Goal: Information Seeking & Learning: Check status

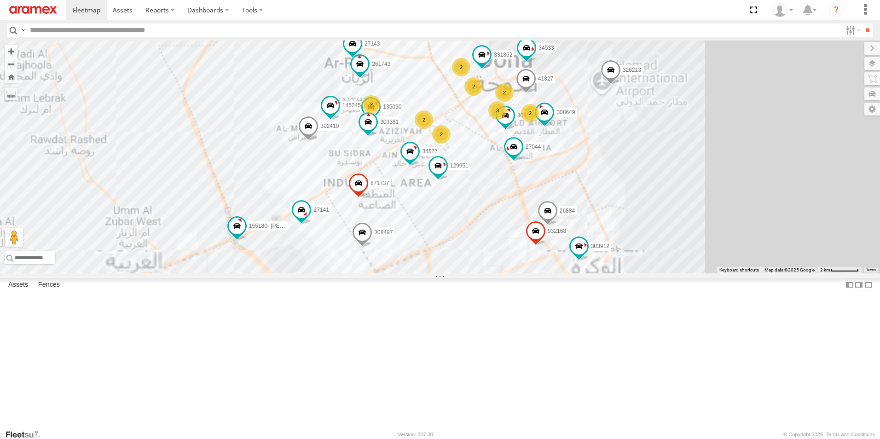
click at [621, 85] on span at bounding box center [611, 72] width 20 height 25
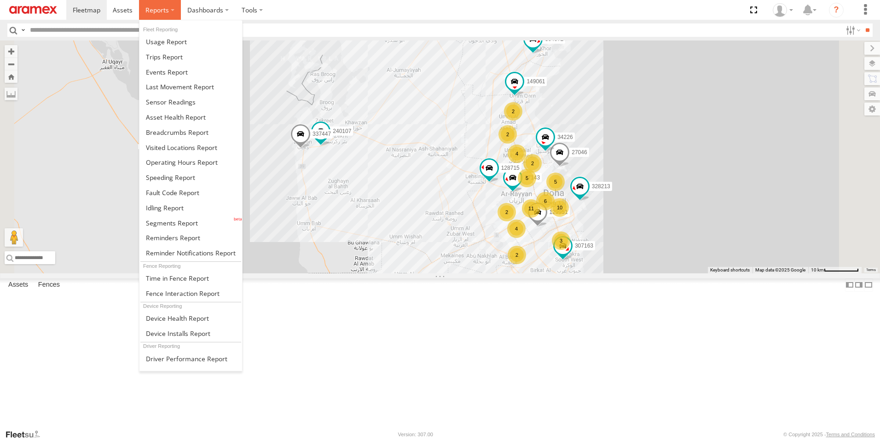
click at [153, 15] on label at bounding box center [160, 10] width 42 height 20
click at [178, 72] on span at bounding box center [167, 72] width 42 height 9
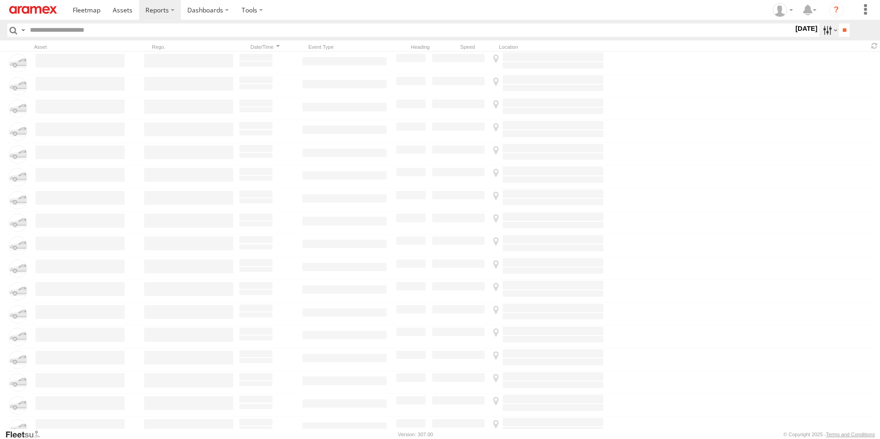
click at [827, 34] on label at bounding box center [830, 29] width 20 height 13
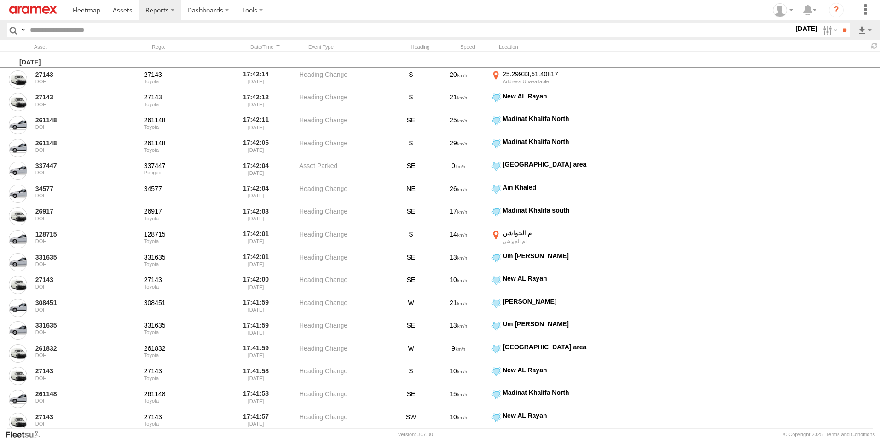
click at [0, 0] on span "Last Month" at bounding box center [0, 0] width 0 height 0
click at [849, 26] on input "**" at bounding box center [844, 29] width 11 height 13
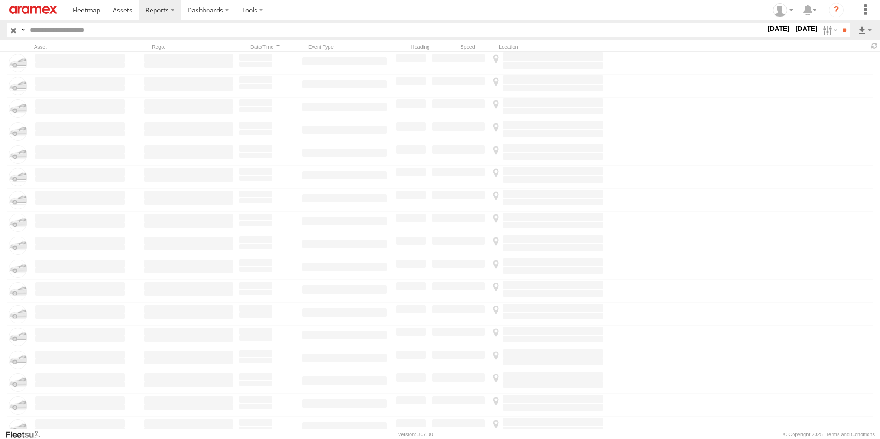
click at [266, 35] on input "text" at bounding box center [395, 29] width 739 height 13
type input "******"
click at [839, 23] on input "**" at bounding box center [844, 29] width 11 height 13
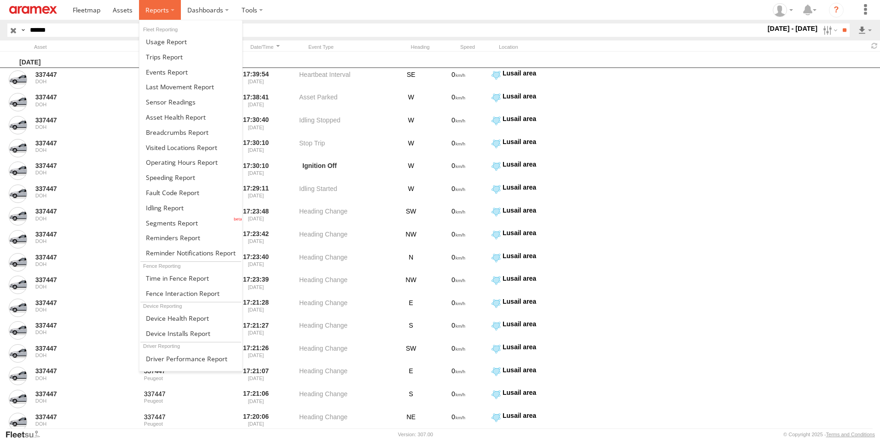
click at [170, 12] on label at bounding box center [160, 10] width 42 height 20
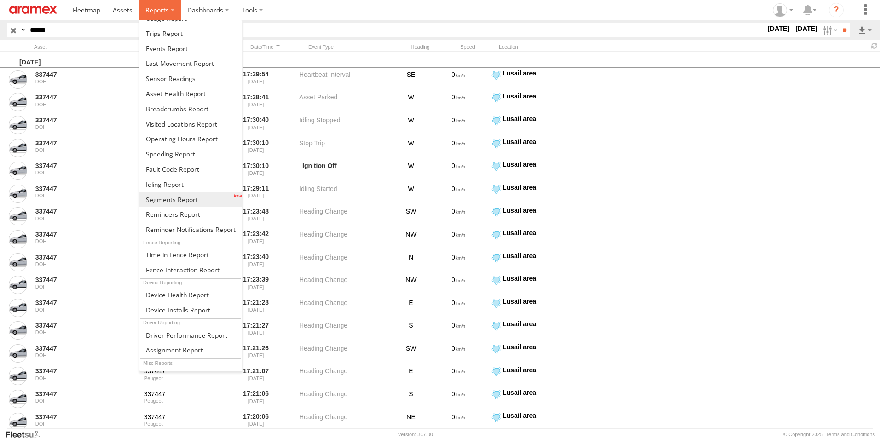
scroll to position [35, 0]
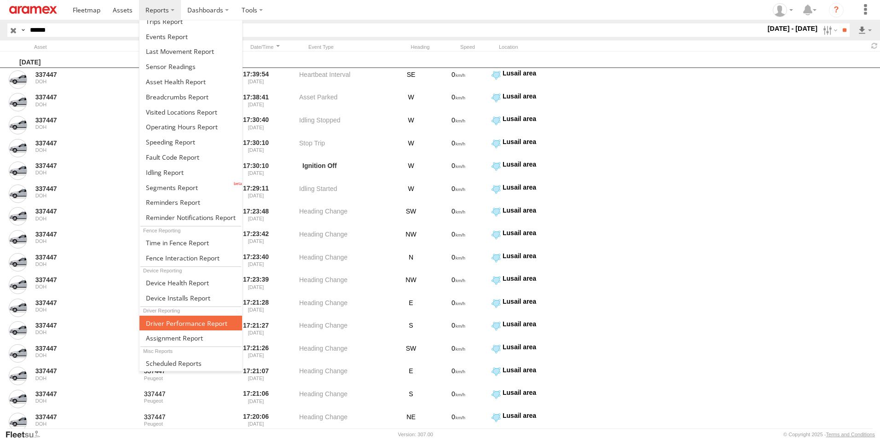
click at [192, 325] on span at bounding box center [186, 323] width 81 height 9
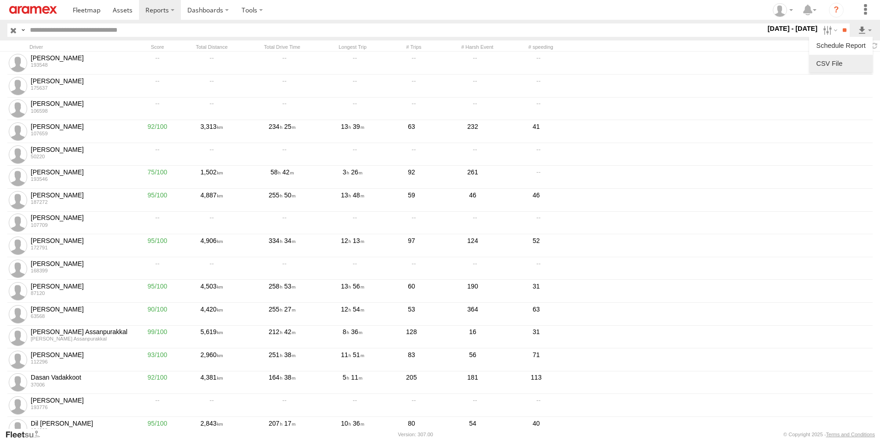
click at [831, 59] on link at bounding box center [841, 64] width 56 height 14
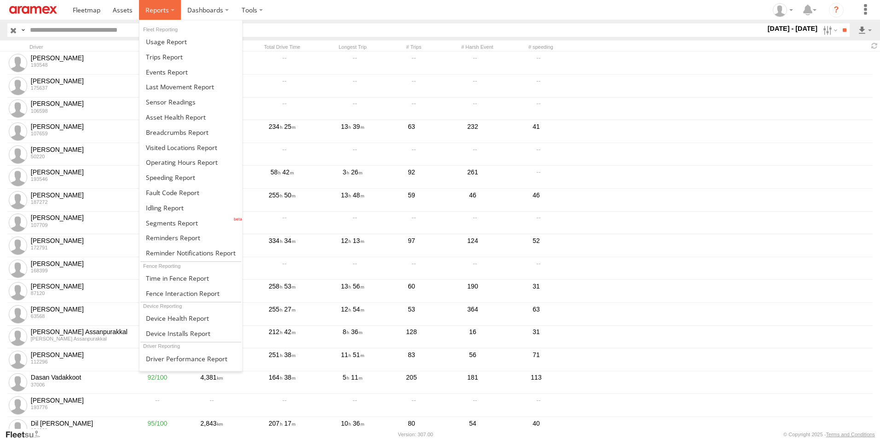
click at [175, 16] on label at bounding box center [160, 10] width 42 height 20
click at [184, 46] on span at bounding box center [166, 41] width 41 height 9
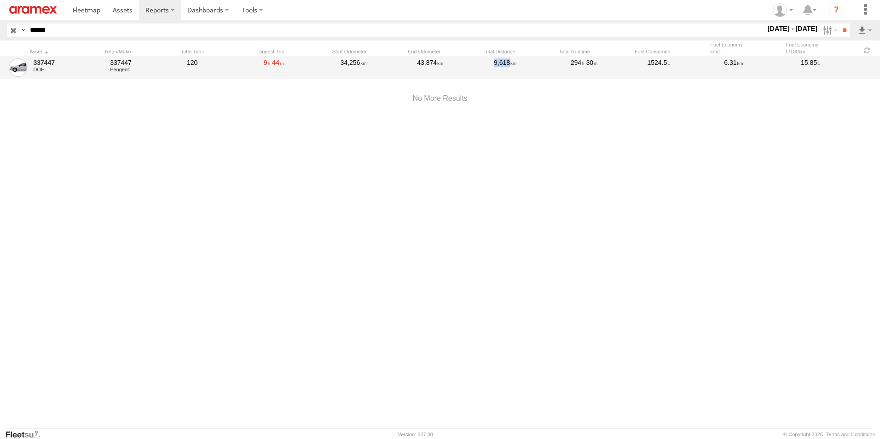
drag, startPoint x: 494, startPoint y: 63, endPoint x: 512, endPoint y: 63, distance: 17.5
click at [512, 63] on div "9,618" at bounding box center [529, 67] width 73 height 21
copy div "9,618"
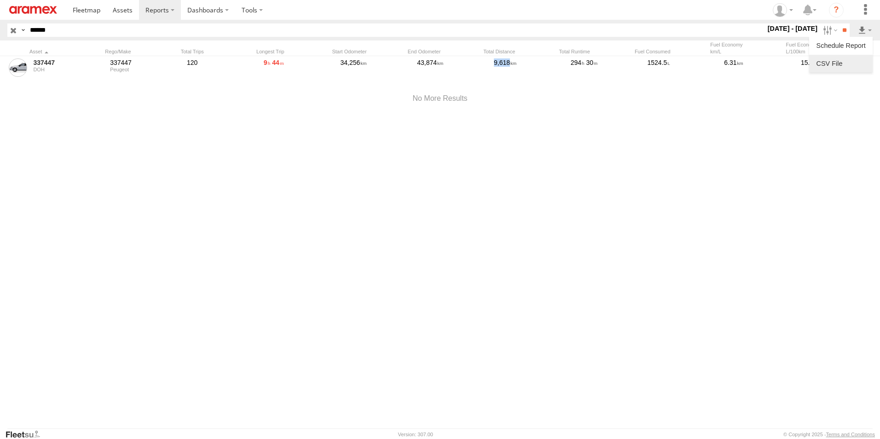
click at [834, 62] on link at bounding box center [841, 64] width 56 height 14
click at [427, 152] on div "337447 DOH 337447 Peugeot 120 9 44 34,256 43,874 9,618 294 30 1524.5 6.31 15.85" at bounding box center [440, 242] width 880 height 373
click at [95, 15] on link at bounding box center [86, 10] width 41 height 20
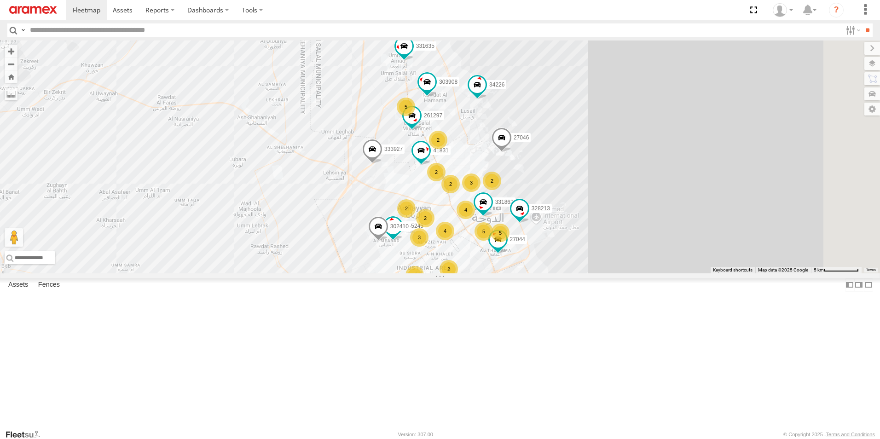
drag, startPoint x: 721, startPoint y: 325, endPoint x: 750, endPoint y: 197, distance: 131.3
click at [750, 197] on div "307163 27046 34226 331635 304072 333927 2 5 4 3 3 2 5 2 261297 2 2 145245 2 5 2…" at bounding box center [440, 157] width 880 height 233
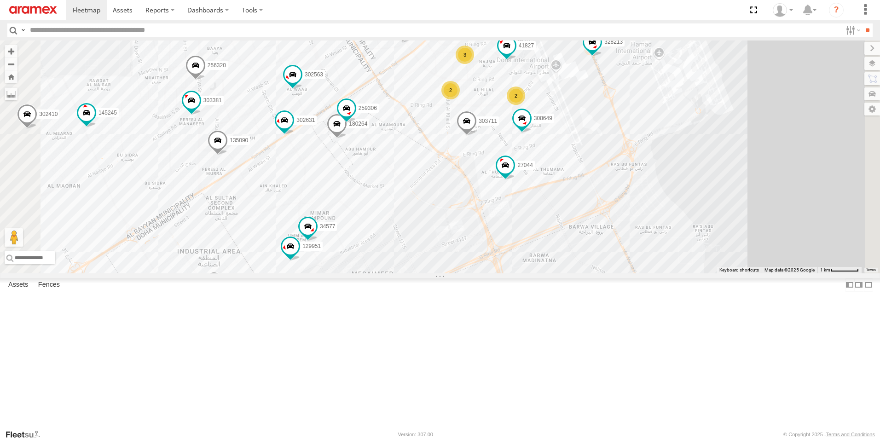
drag, startPoint x: 645, startPoint y: 192, endPoint x: 734, endPoint y: 232, distance: 97.5
click at [734, 232] on div "307163 27046 34226 331635 304072 333927 261297 145245 331862 328213 41831 27044…" at bounding box center [440, 157] width 880 height 233
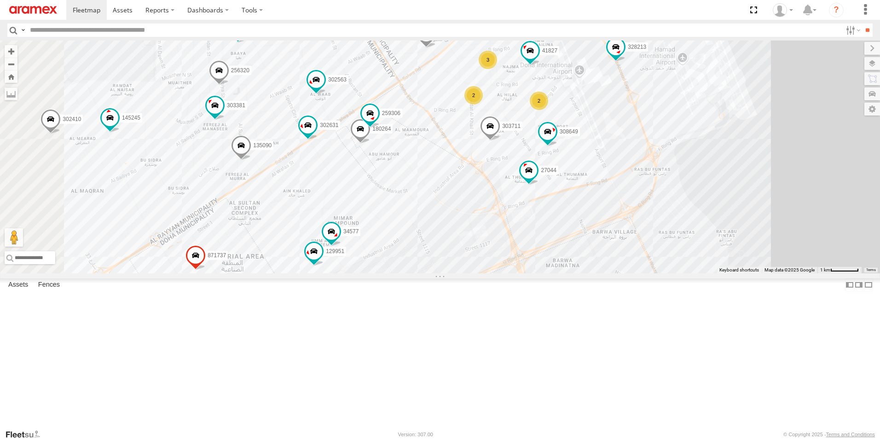
drag, startPoint x: 726, startPoint y: 214, endPoint x: 749, endPoint y: 217, distance: 23.3
click at [749, 217] on div "307163 27046 34226 331635 304072 333927 261297 145245 331862 328213 41831 27044…" at bounding box center [440, 157] width 880 height 233
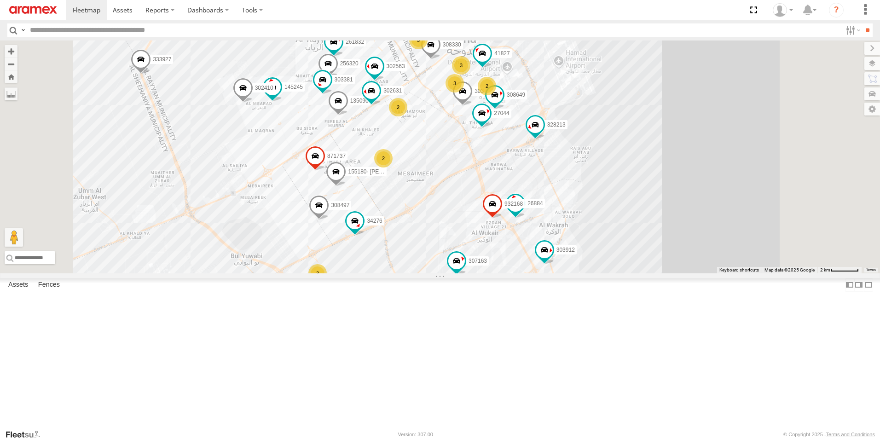
drag, startPoint x: 507, startPoint y: 308, endPoint x: 518, endPoint y: 244, distance: 64.8
click at [518, 244] on div "307163 27046 34226 331635 304072 333927 261297 145245 328213 41831 27044 303912…" at bounding box center [440, 157] width 880 height 233
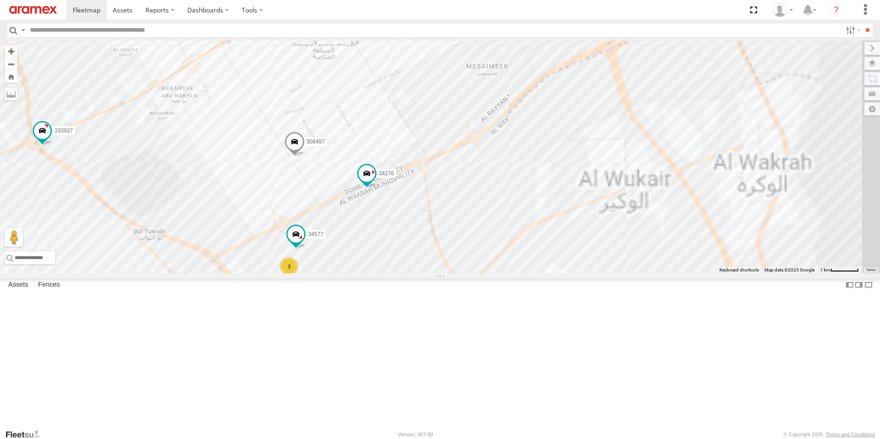
drag, startPoint x: 711, startPoint y: 239, endPoint x: 513, endPoint y: 381, distance: 243.9
click at [513, 274] on div "27046 34226 331635 304072 333927 34577 3 308497 34276" at bounding box center [440, 157] width 880 height 233
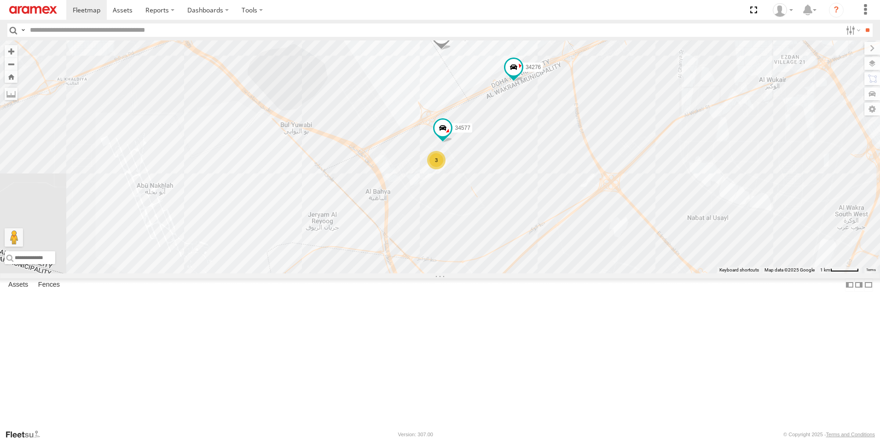
click at [446, 169] on div "3" at bounding box center [436, 160] width 18 height 18
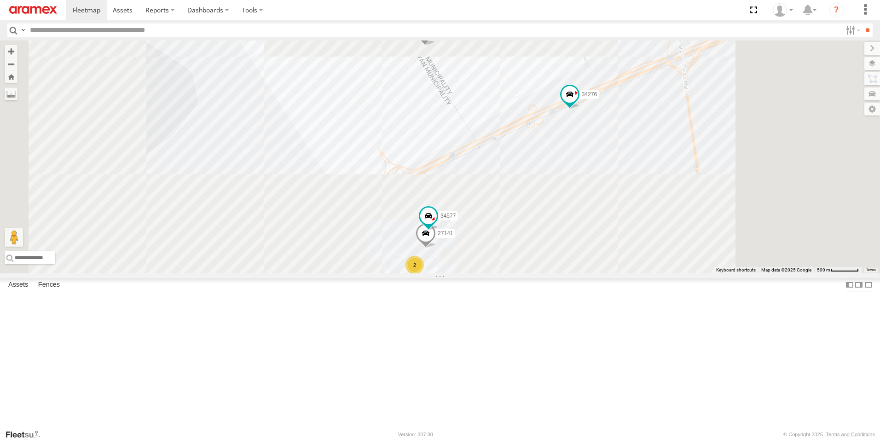
drag, startPoint x: 698, startPoint y: 191, endPoint x: 522, endPoint y: 390, distance: 266.2
click at [522, 274] on div "27046 34226 331635 304072 333927 34577 308497 34276 155180- Salman 27141 2" at bounding box center [440, 157] width 880 height 233
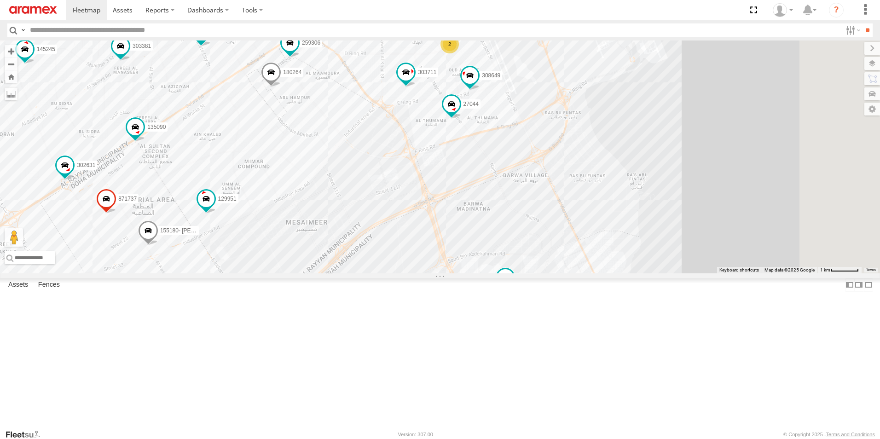
drag, startPoint x: 754, startPoint y: 255, endPoint x: 597, endPoint y: 207, distance: 163.7
click at [576, 231] on div "27046 34226 331635 304072 333927 308497 34276 871737 155180- Salman 129951 2 30…" at bounding box center [440, 157] width 880 height 233
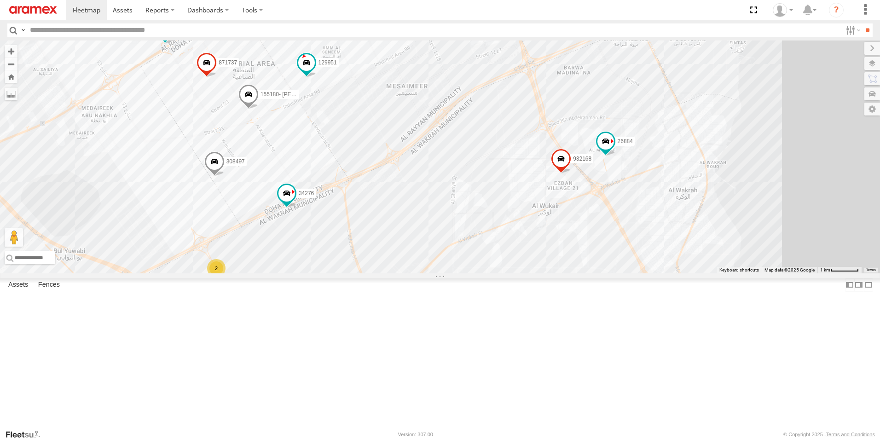
click at [597, 207] on div "27046 34226 331635 304072 333927 308497 34276 871737 155180- Salman 129951 2 30…" at bounding box center [440, 157] width 880 height 233
click at [337, 29] on input "text" at bounding box center [434, 29] width 816 height 13
type input "******"
click at [862, 23] on input "**" at bounding box center [867, 29] width 11 height 13
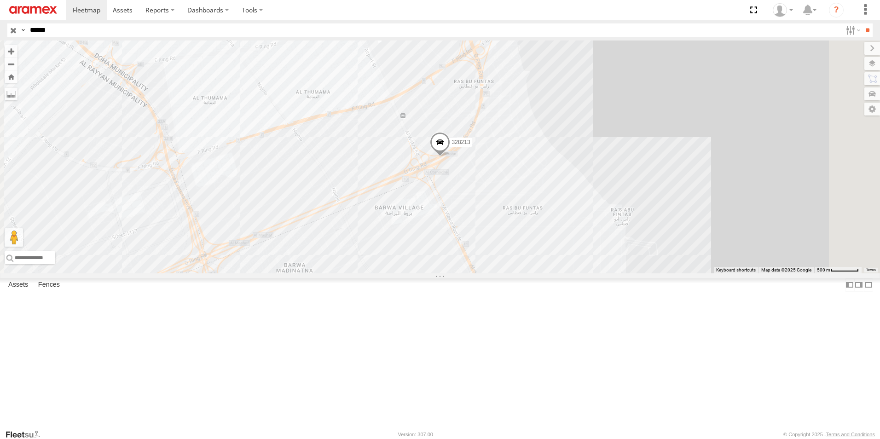
click at [450, 157] on span at bounding box center [440, 144] width 20 height 25
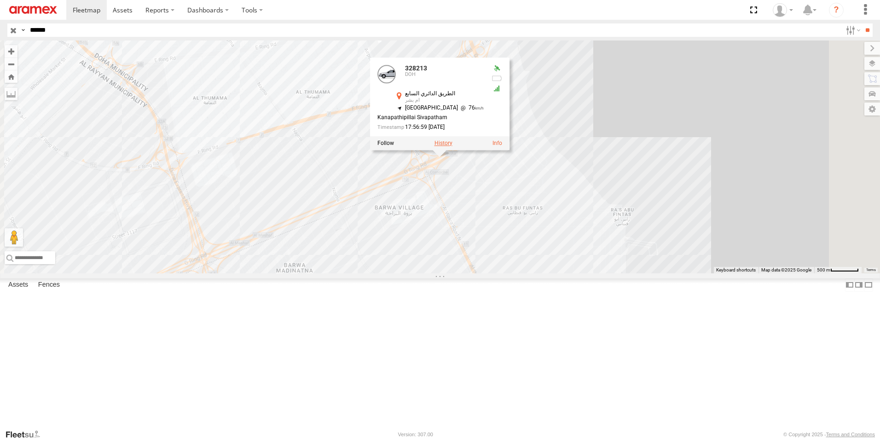
click at [453, 146] on label at bounding box center [444, 143] width 18 height 6
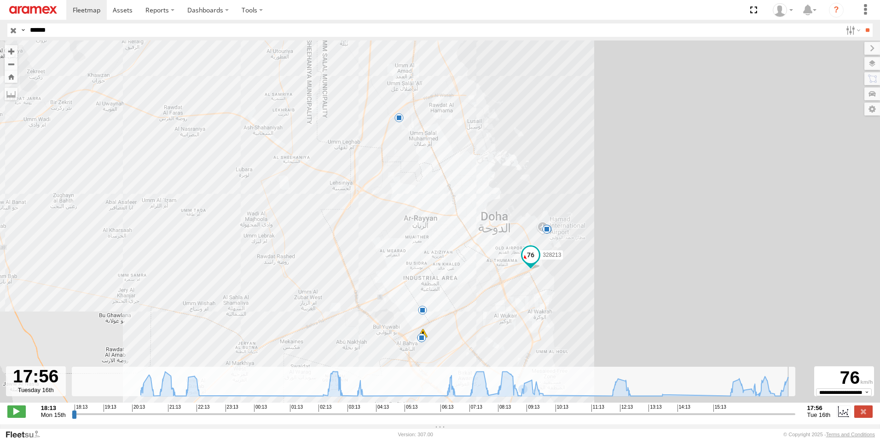
drag, startPoint x: 585, startPoint y: 417, endPoint x: 833, endPoint y: 416, distance: 248.2
type input "**********"
click at [796, 416] on input "range" at bounding box center [434, 414] width 724 height 9
click at [13, 25] on input "button" at bounding box center [13, 29] width 12 height 13
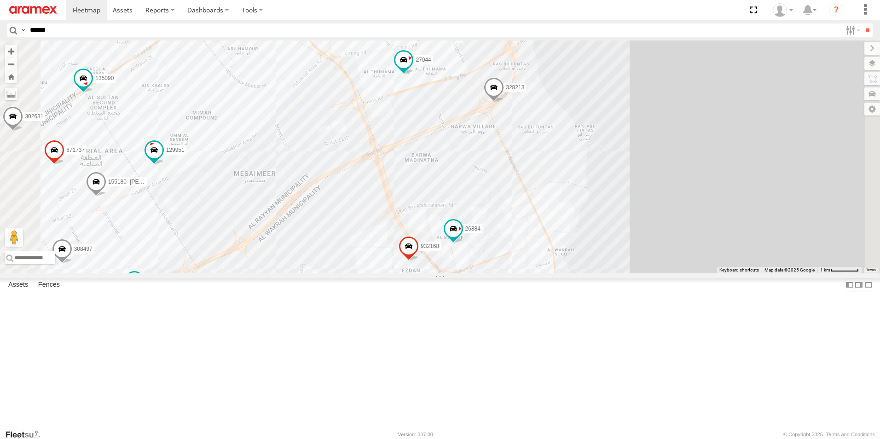
drag, startPoint x: 600, startPoint y: 81, endPoint x: 568, endPoint y: 330, distance: 250.8
click at [568, 274] on div "255325 302563 303427 261256 303381 871737 256320 307163 932168 261297 34612 270…" at bounding box center [440, 157] width 880 height 233
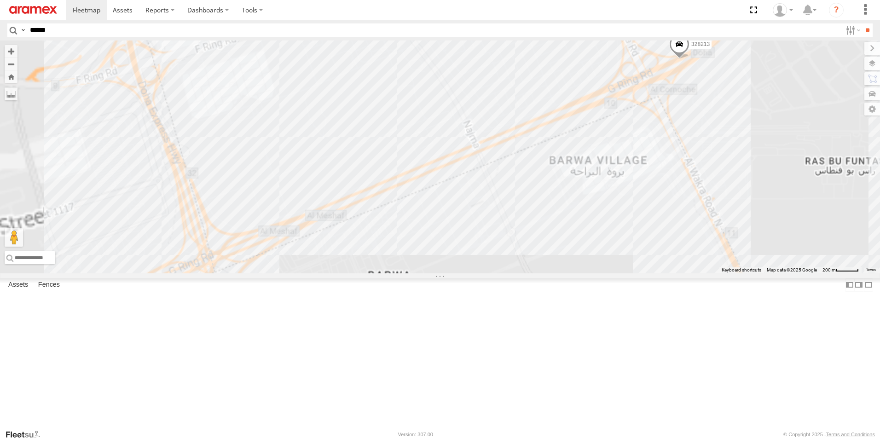
drag, startPoint x: 586, startPoint y: 223, endPoint x: 660, endPoint y: 351, distance: 148.1
click at [660, 274] on div "255325 302563 303427 261256 303381 871737 256320 307163 932168 261297 34612 270…" at bounding box center [440, 157] width 880 height 233
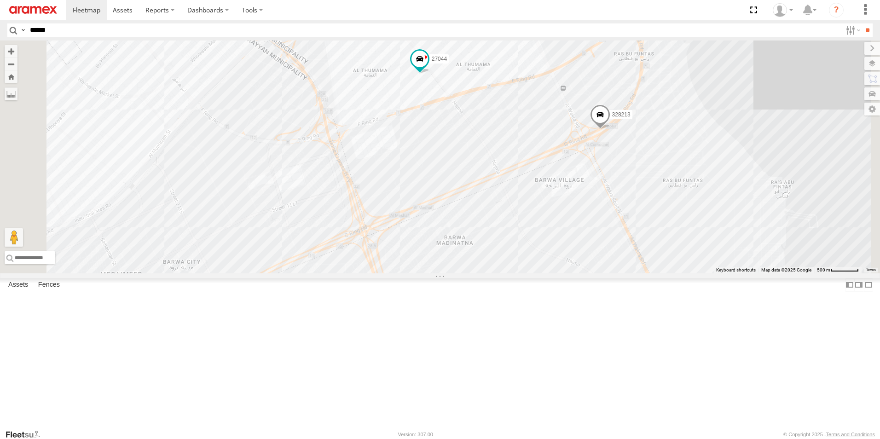
drag, startPoint x: 593, startPoint y: 333, endPoint x: 643, endPoint y: 294, distance: 63.0
click at [643, 274] on div "255325 302563 303427 261256 303381 871737 256320 307163 932168 261297 34612 270…" at bounding box center [440, 157] width 880 height 233
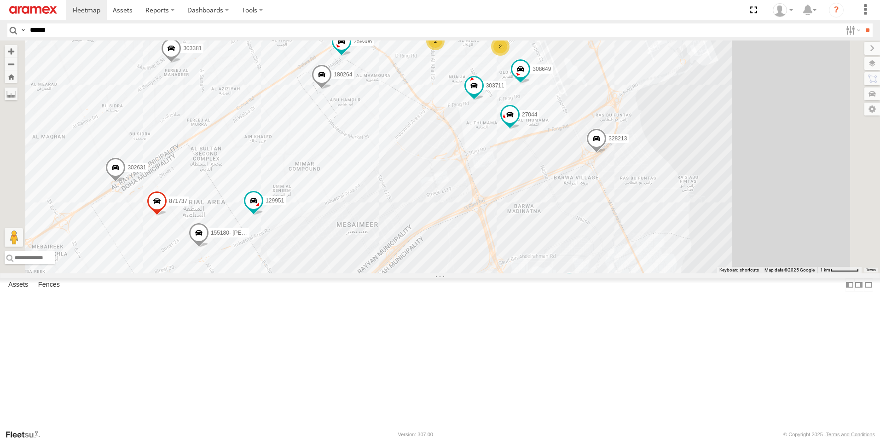
click at [282, 29] on input "******" at bounding box center [434, 29] width 816 height 13
click at [862, 23] on input "**" at bounding box center [867, 29] width 11 height 13
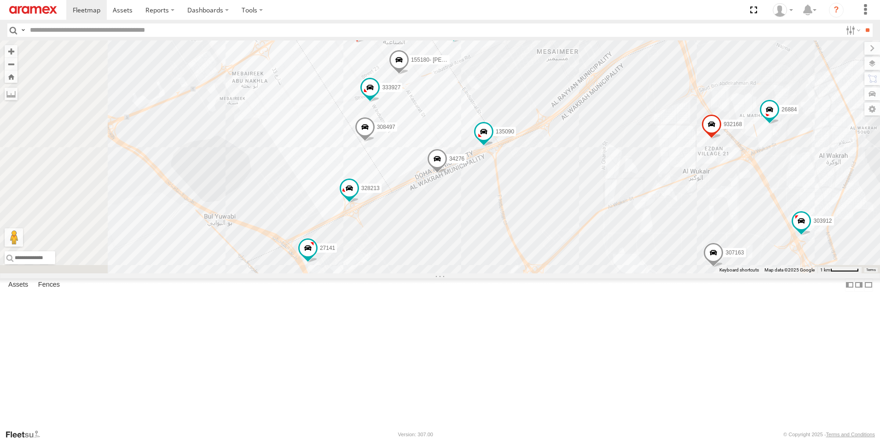
drag, startPoint x: 702, startPoint y: 360, endPoint x: 769, endPoint y: 171, distance: 200.4
click at [769, 171] on div "302563 303381 307163 932168 261297 27046 34226 145245 332741 27044 303912 26884…" at bounding box center [440, 157] width 880 height 233
click at [369, 261] on div "3" at bounding box center [360, 251] width 18 height 18
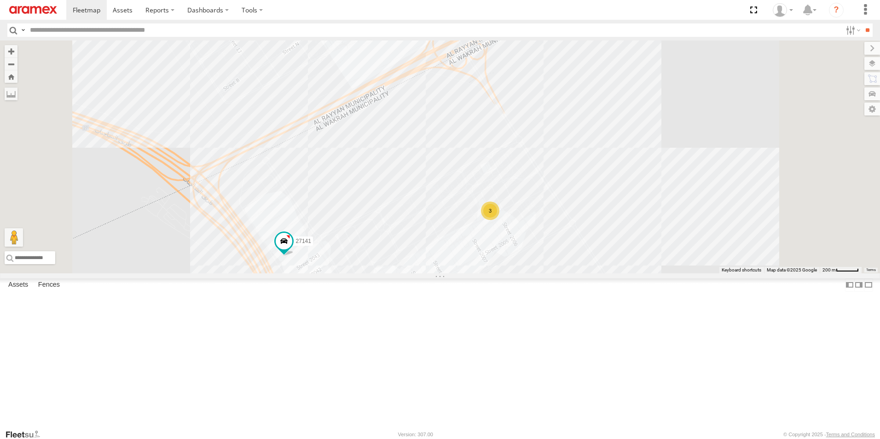
click at [190, 27] on input "text" at bounding box center [434, 29] width 816 height 13
type input "******"
click at [862, 23] on input "**" at bounding box center [867, 29] width 11 height 13
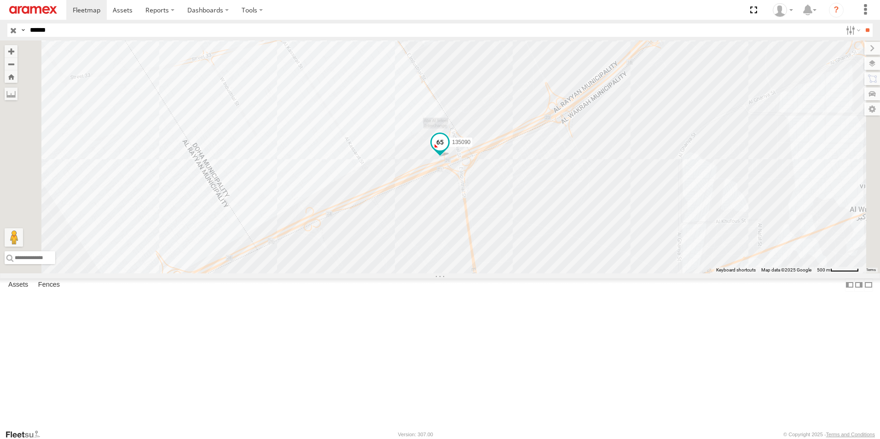
click at [448, 151] on span at bounding box center [440, 142] width 17 height 17
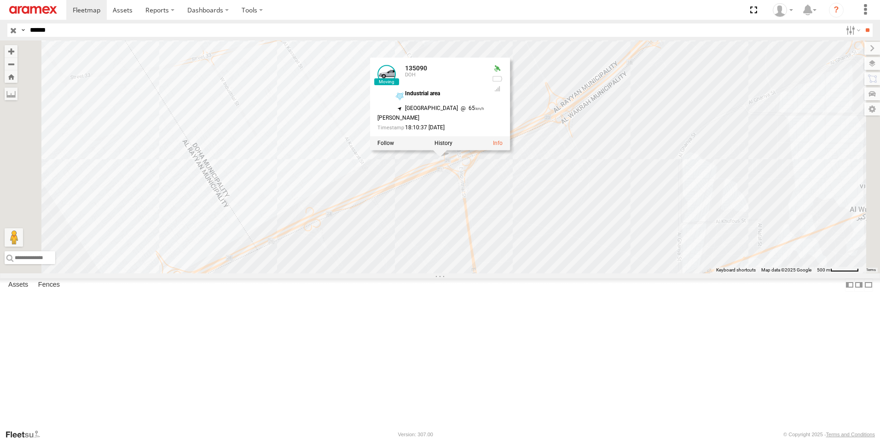
click at [553, 274] on div "135090 135090 DOH Industrial area 25.16553 , 51.46839 [GEOGRAPHIC_DATA][STREET_…" at bounding box center [440, 157] width 880 height 233
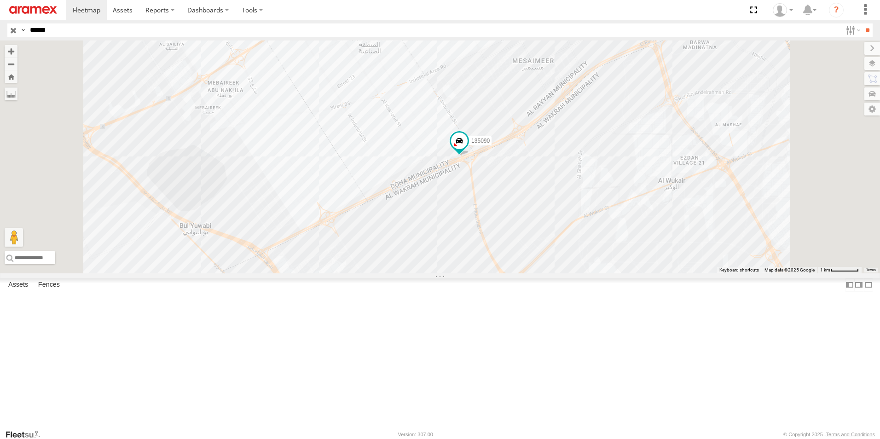
drag, startPoint x: 519, startPoint y: 315, endPoint x: 597, endPoint y: 241, distance: 106.8
click at [589, 247] on div "135090" at bounding box center [440, 157] width 880 height 233
